Goal: Communication & Community: Ask a question

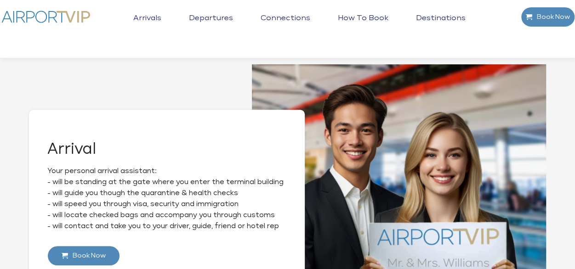
scroll to position [322, 0]
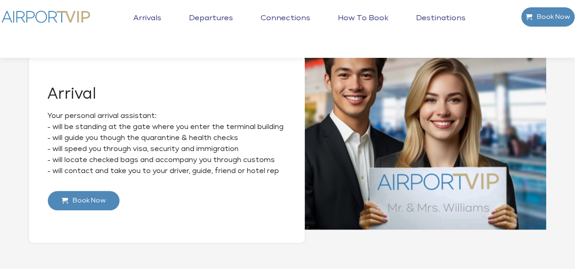
click at [431, 19] on link "Destinations" at bounding box center [441, 25] width 54 height 23
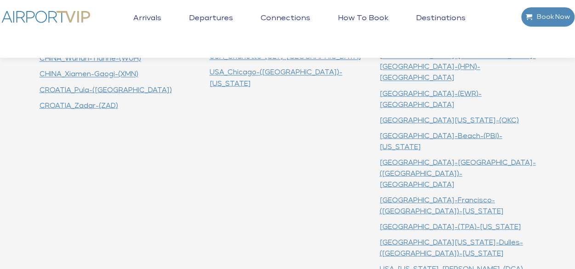
scroll to position [795, 0]
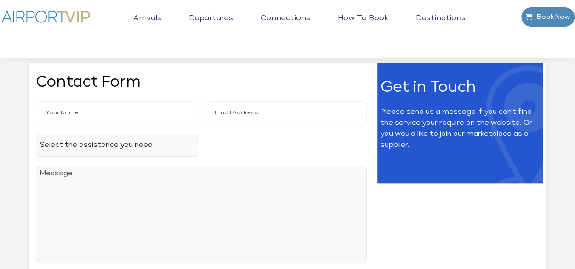
scroll to position [368, 0]
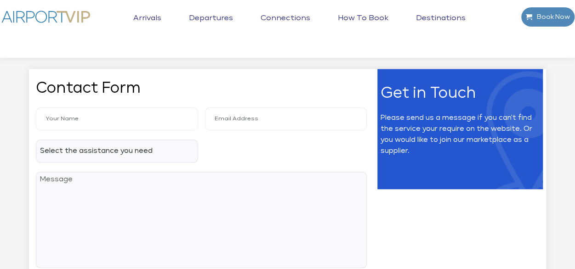
click at [409, 94] on h2 "Get in Touch" at bounding box center [459, 93] width 159 height 11
click at [407, 125] on p "Please send us a message if you can't find the service your require on the webs…" at bounding box center [459, 135] width 159 height 44
click at [384, 95] on h2 "Get in Touch" at bounding box center [459, 93] width 159 height 11
click at [395, 95] on h2 "Get in Touch" at bounding box center [459, 93] width 159 height 11
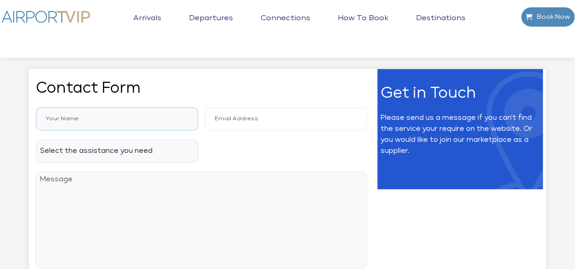
click at [105, 116] on input "text" at bounding box center [117, 119] width 162 height 23
click at [233, 120] on input "email" at bounding box center [286, 119] width 162 height 23
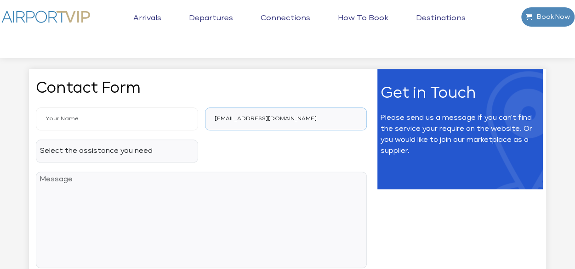
click at [238, 117] on input "ops@afriskyavaiation.com" at bounding box center [286, 119] width 162 height 23
click at [276, 118] on input "ops@afriskyavaiation.com" at bounding box center [286, 119] width 162 height 23
type input "ops@afriskyaviation.com"
click at [124, 152] on select "Select the assistance you need Booking issue Website technical issue Price enqu…" at bounding box center [117, 151] width 162 height 23
select select "4"
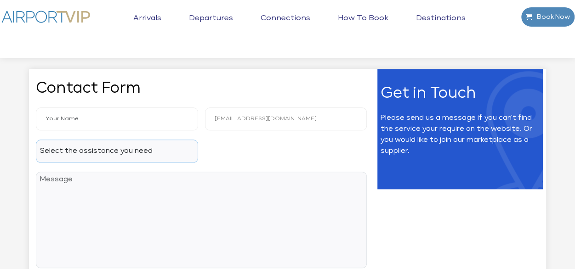
click at [36, 140] on select "Select the assistance you need Booking issue Website technical issue Price enqu…" at bounding box center [117, 151] width 162 height 23
click at [82, 125] on input "text" at bounding box center [117, 119] width 162 height 23
type input "Siraj"
click at [105, 193] on textarea at bounding box center [201, 220] width 331 height 97
paste textarea "Dear Ground Booker Team, We hope this message finds you well! At AfriSky Aviati…"
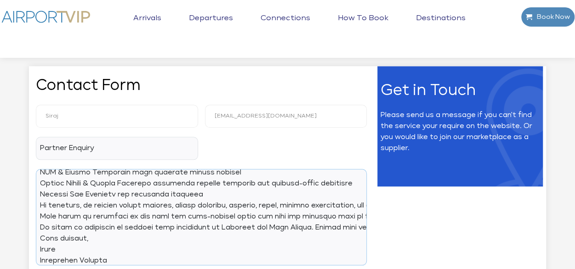
scroll to position [414, 0]
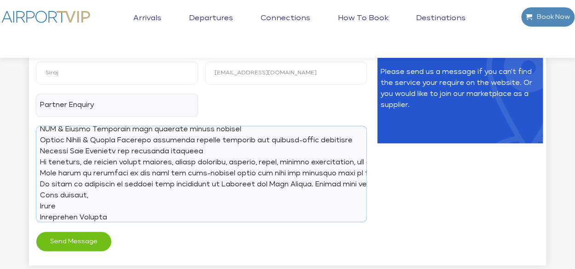
click at [150, 216] on textarea at bounding box center [201, 174] width 331 height 97
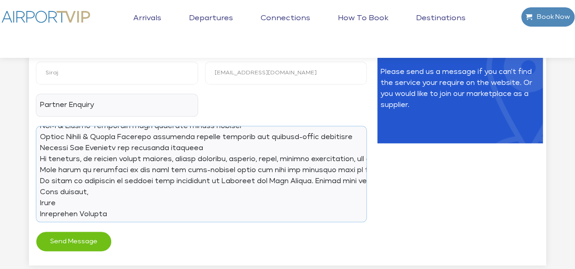
paste textarea "Bole International Airport Addis Ababa, Ethiopia. Mob: +251-904-884488 Mob: +25…"
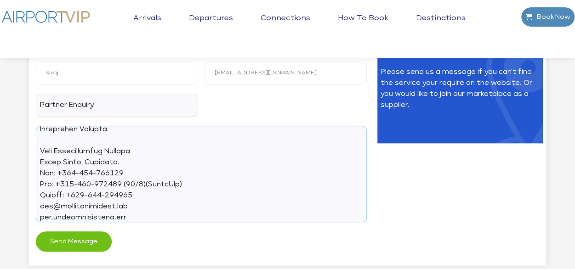
type textarea "Dear Ground Booker Team, We hope this message finds you well! At AfriSky Aviati…"
click at [85, 240] on button "Send Message" at bounding box center [74, 242] width 76 height 20
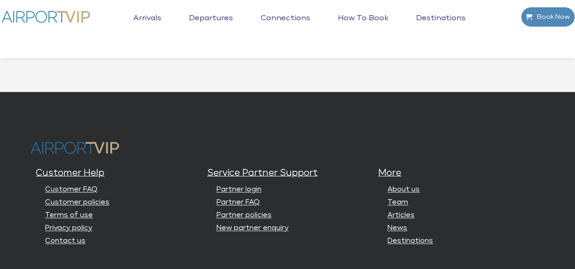
scroll to position [2329, 0]
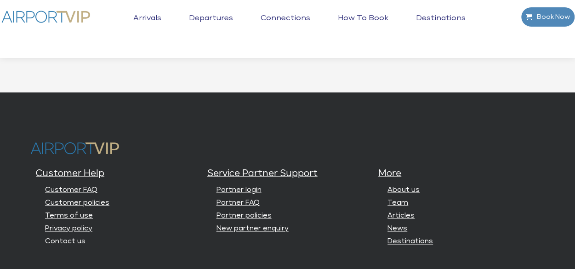
click at [66, 245] on link "Contact us" at bounding box center [65, 241] width 40 height 7
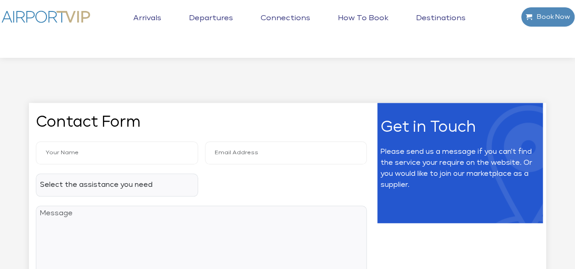
scroll to position [322, 0]
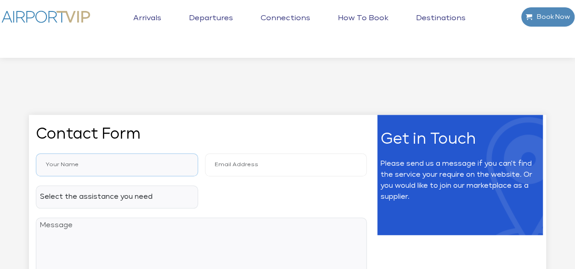
click at [95, 170] on input "text" at bounding box center [117, 164] width 162 height 23
type input "Siraj"
click at [239, 162] on input "email" at bounding box center [286, 164] width 162 height 23
paste input "[EMAIL_ADDRESS][DOMAIN_NAME]"
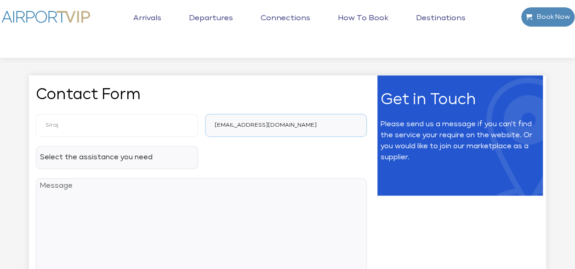
scroll to position [414, 0]
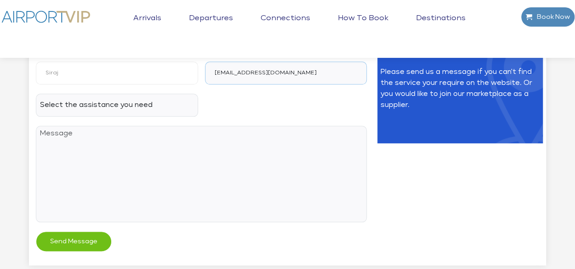
type input "[EMAIL_ADDRESS][DOMAIN_NAME]"
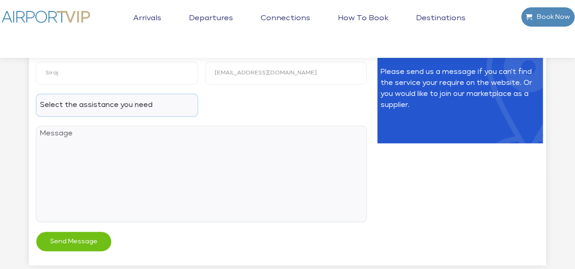
click at [161, 113] on select "Select the assistance you need Booking issue Website technical issue Price enqu…" at bounding box center [117, 105] width 162 height 23
select select "4"
click at [36, 94] on select "Select the assistance you need Booking issue Website technical issue Price enqu…" at bounding box center [117, 105] width 162 height 23
click at [86, 149] on textarea at bounding box center [201, 174] width 331 height 97
paste textarea "Dear Ground Booker Team, We hope this message finds you well! At AfriSky Aviati…"
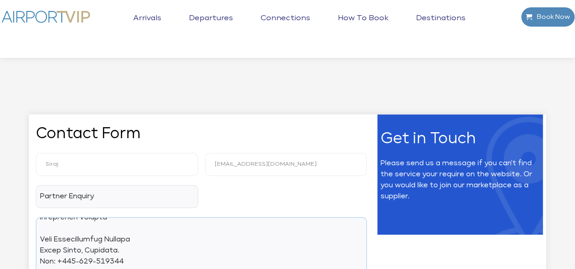
scroll to position [322, 0]
click at [100, 239] on textarea at bounding box center [201, 266] width 331 height 97
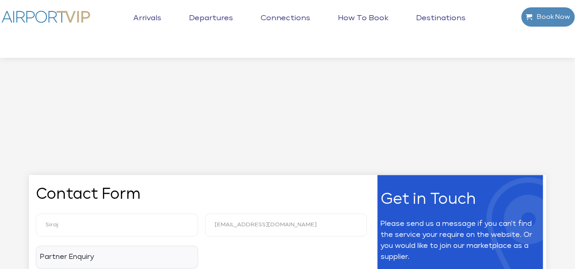
scroll to position [320, 0]
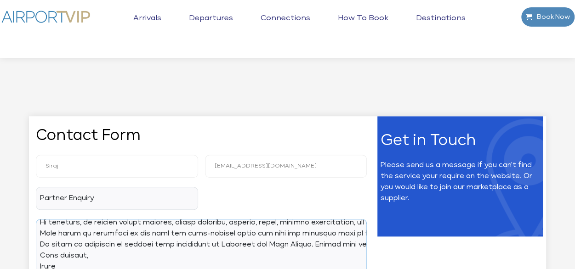
click at [159, 241] on textarea at bounding box center [201, 267] width 331 height 97
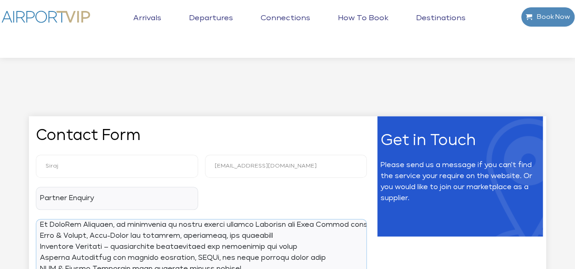
scroll to position [2, 0]
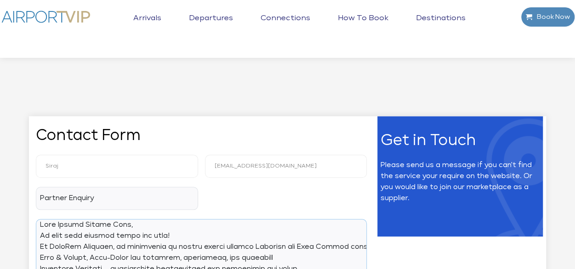
drag, startPoint x: 110, startPoint y: 227, endPoint x: 60, endPoint y: 227, distance: 50.5
click at [60, 227] on textarea at bounding box center [201, 267] width 331 height 97
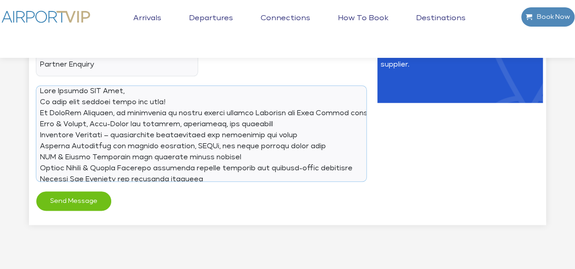
scroll to position [550, 0]
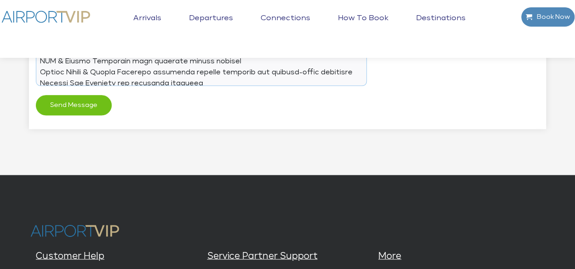
type textarea "Dear Airport VIP Team, We hope this message finds you well! At AfriSky Aviation…"
click at [91, 105] on button "Send Message" at bounding box center [74, 105] width 76 height 20
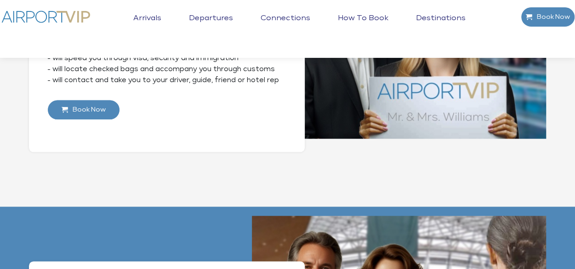
scroll to position [414, 0]
